Goal: Task Accomplishment & Management: Manage account settings

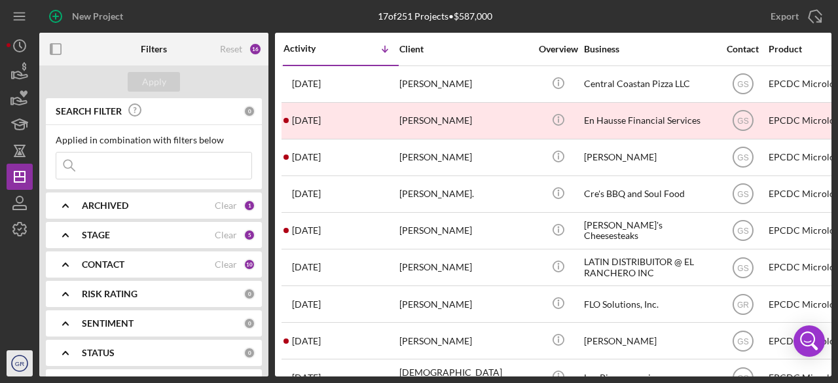
click at [17, 360] on text "GR" at bounding box center [19, 363] width 9 height 7
click at [13, 361] on icon "GR" at bounding box center [20, 363] width 26 height 33
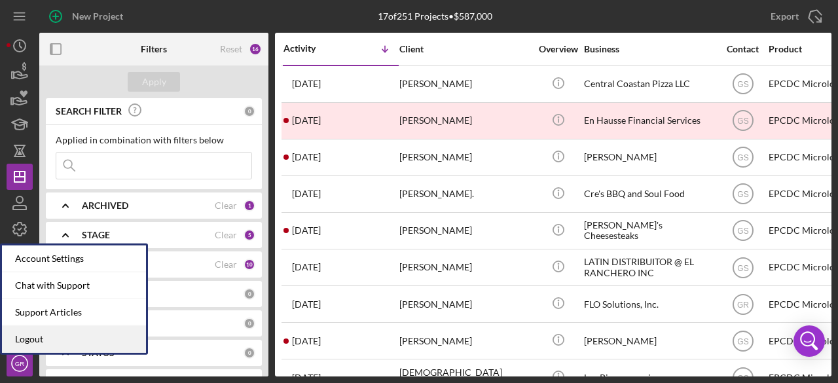
click at [59, 336] on link "Logout" at bounding box center [74, 339] width 144 height 27
